Goal: Information Seeking & Learning: Learn about a topic

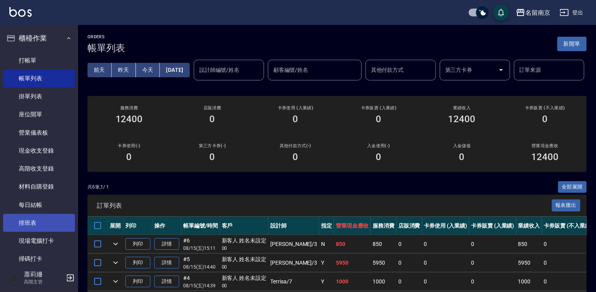
scroll to position [117, 0]
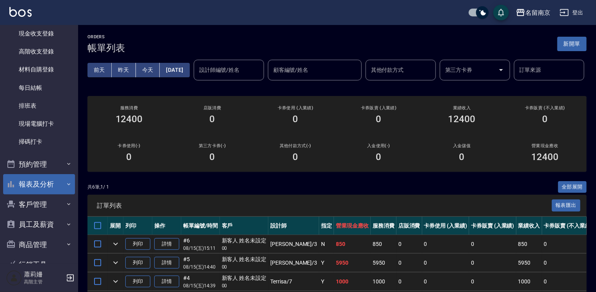
click at [27, 184] on button "報表及分析" at bounding box center [39, 184] width 72 height 20
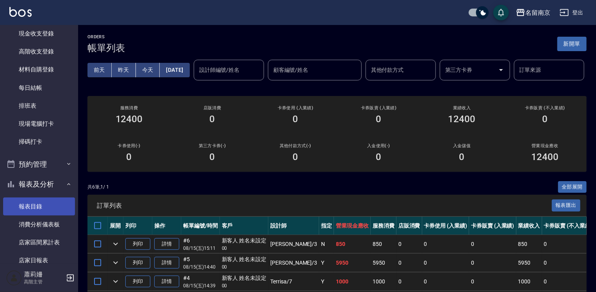
click at [28, 200] on link "報表目錄" at bounding box center [39, 207] width 72 height 18
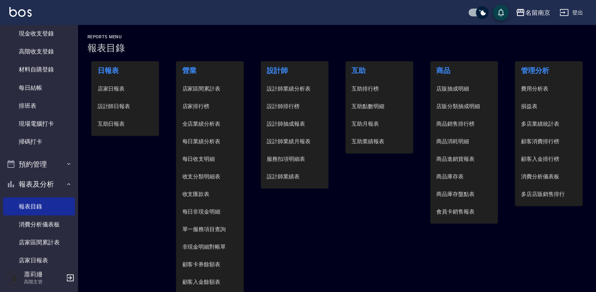
click at [130, 105] on span "設計師日報表" at bounding box center [125, 106] width 55 height 8
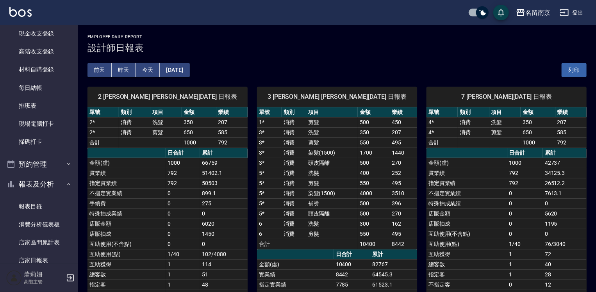
scroll to position [117, 0]
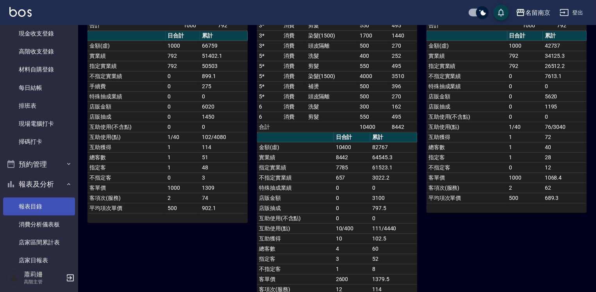
click at [48, 209] on link "報表目錄" at bounding box center [39, 207] width 72 height 18
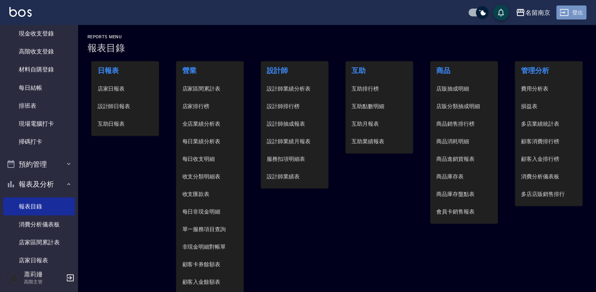
click at [583, 14] on button "登出" at bounding box center [571, 12] width 30 height 14
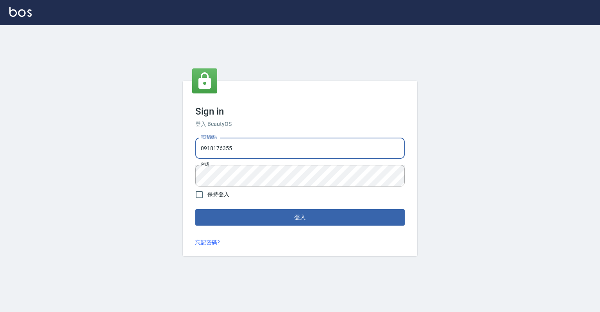
click at [271, 147] on input "0918176355" at bounding box center [299, 147] width 209 height 21
type input "0"
type input "0967388409"
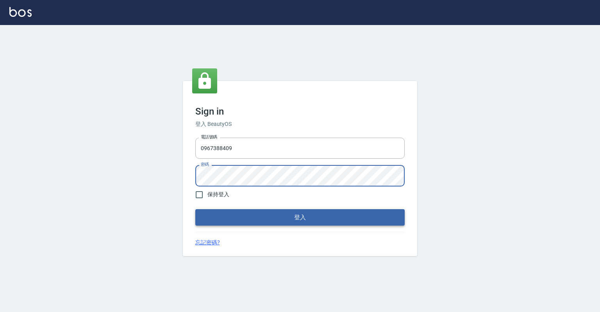
click at [300, 216] on button "登入" at bounding box center [299, 217] width 209 height 16
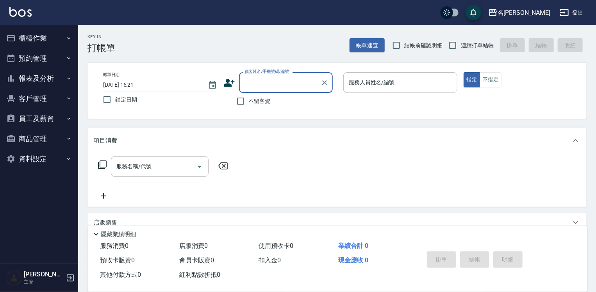
click at [31, 78] on button "報表及分析" at bounding box center [39, 78] width 72 height 20
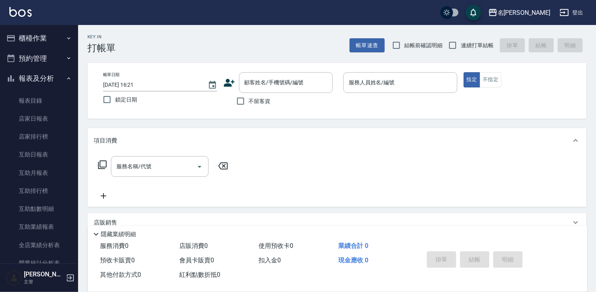
scroll to position [156, 0]
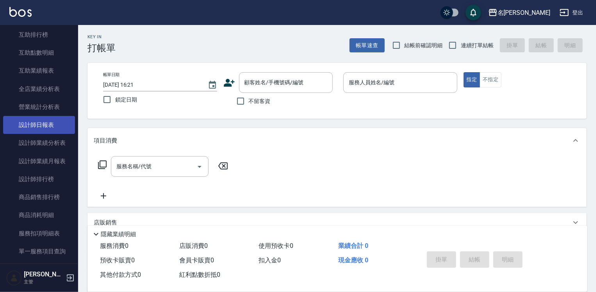
click at [37, 119] on link "設計師日報表" at bounding box center [39, 125] width 72 height 18
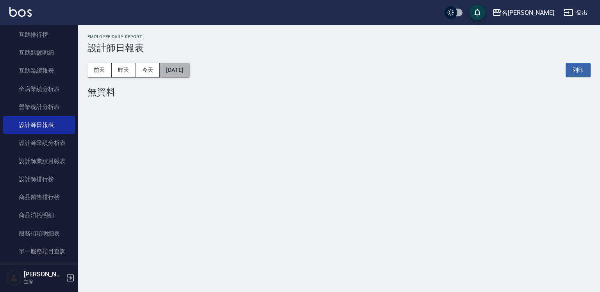
click at [178, 63] on button "[DATE]" at bounding box center [175, 70] width 30 height 14
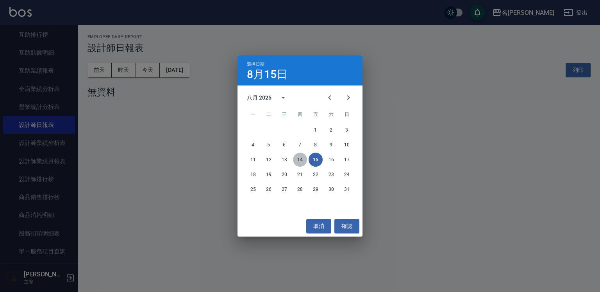
click at [295, 155] on button "14" at bounding box center [300, 160] width 14 height 14
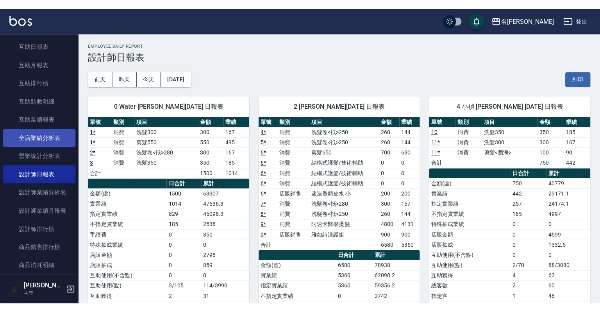
scroll to position [156, 0]
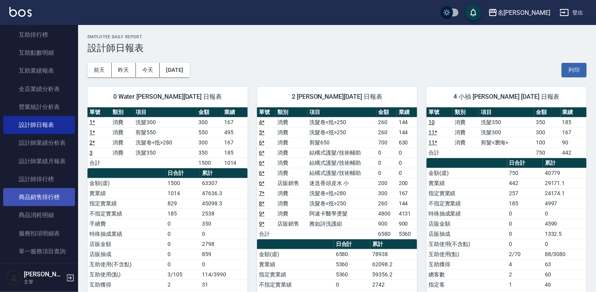
click at [44, 201] on link "商品銷售排行榜" at bounding box center [39, 197] width 72 height 18
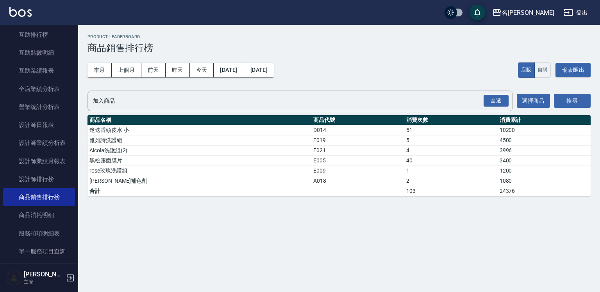
click at [356, 217] on div "Product LeaderBoard 商品銷售排行榜 本月 上個月 [DATE] [DATE] [DATE] [DATE] [DATE] 店販 自購 報表匯…" at bounding box center [300, 146] width 600 height 292
click at [579, 16] on button "登出" at bounding box center [575, 12] width 30 height 14
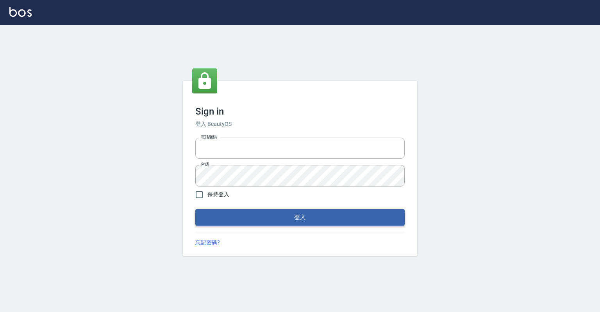
type input "0918176355"
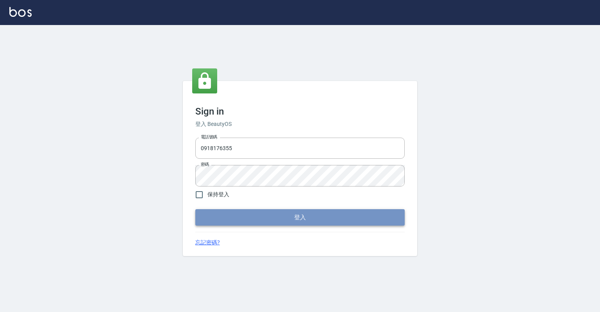
click at [280, 216] on button "登入" at bounding box center [299, 217] width 209 height 16
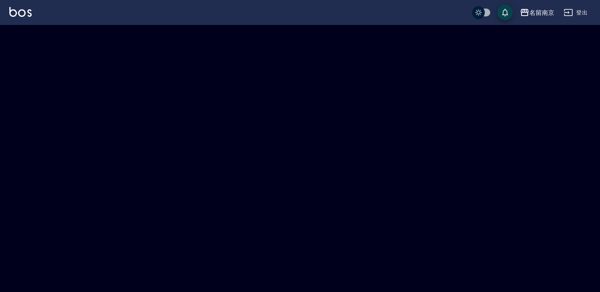
checkbox input "true"
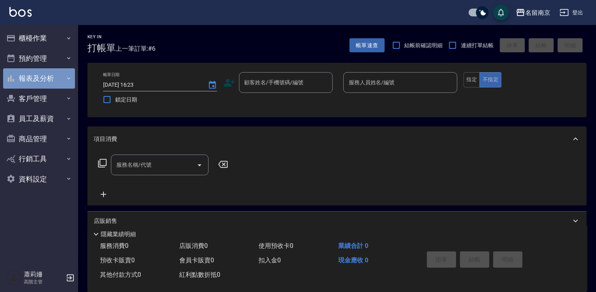
click at [36, 83] on button "報表及分析" at bounding box center [39, 78] width 72 height 20
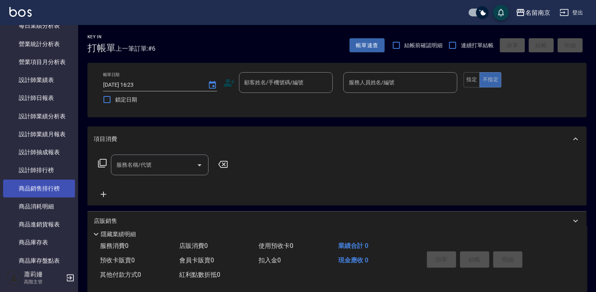
scroll to position [351, 0]
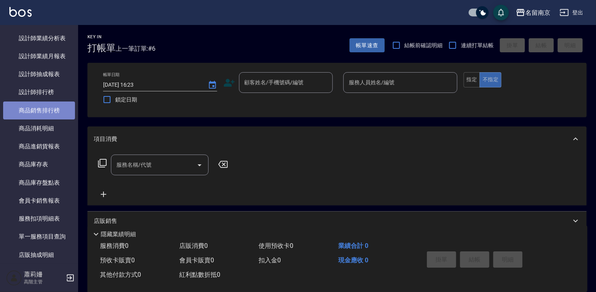
click at [47, 109] on link "商品銷售排行榜" at bounding box center [39, 111] width 72 height 18
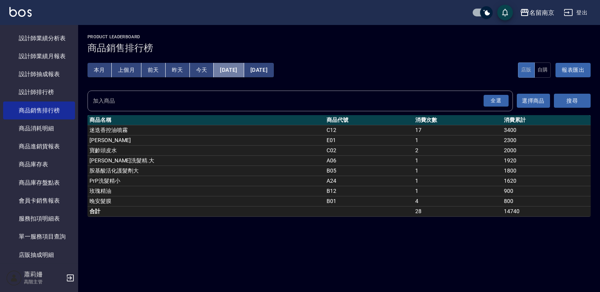
click at [242, 66] on button "[DATE]" at bounding box center [229, 70] width 30 height 14
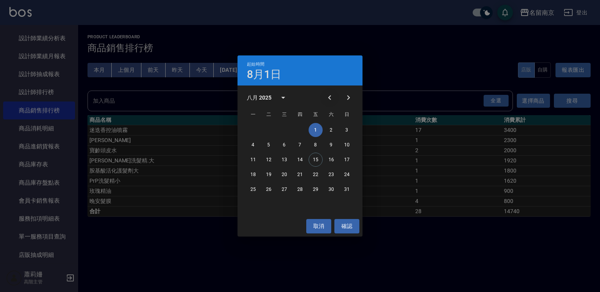
click at [328, 96] on icon "Previous month" at bounding box center [329, 97] width 9 height 9
click at [270, 131] on button "1" at bounding box center [269, 130] width 14 height 14
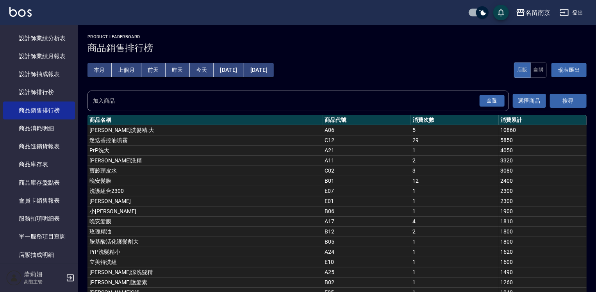
click at [394, 71] on div "本月 上個月 前天 昨天 今天 2025/07/01 2025/08/15 店販 自購 報表匯出" at bounding box center [336, 69] width 499 height 33
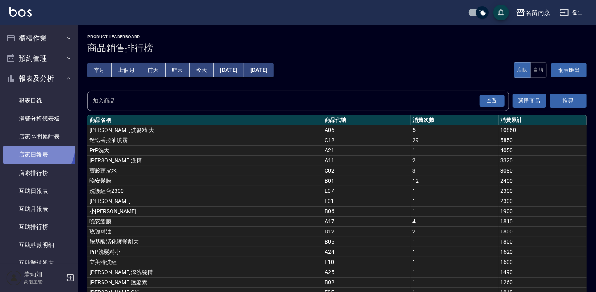
click at [36, 148] on link "店家日報表" at bounding box center [39, 155] width 72 height 18
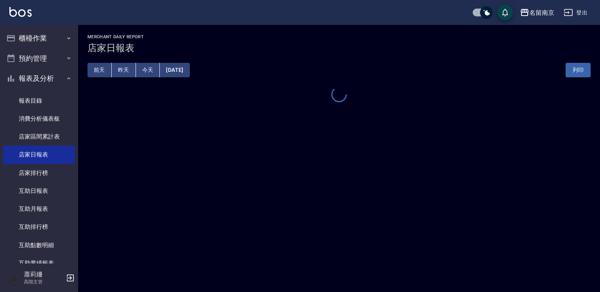
click at [148, 72] on button "今天" at bounding box center [148, 70] width 24 height 14
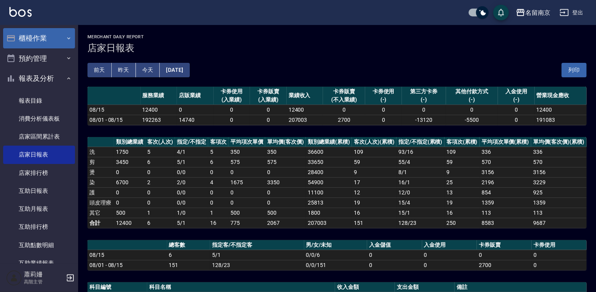
click at [43, 32] on button "櫃檯作業" at bounding box center [39, 38] width 72 height 20
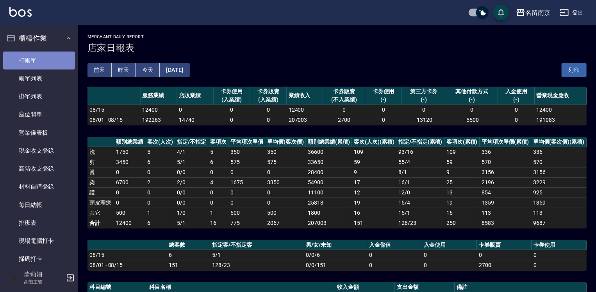
click at [42, 59] on link "打帳單" at bounding box center [39, 61] width 72 height 18
